Goal: Find specific page/section: Find specific page/section

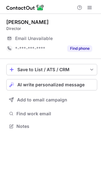
scroll to position [3, 3]
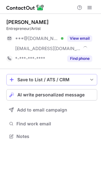
scroll to position [132, 101]
